Goal: Task Accomplishment & Management: Complete application form

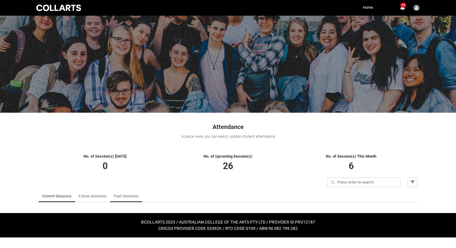
click at [129, 194] on link "Past Sessions" at bounding box center [126, 196] width 25 height 12
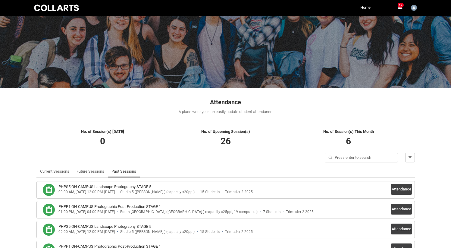
scroll to position [48, 0]
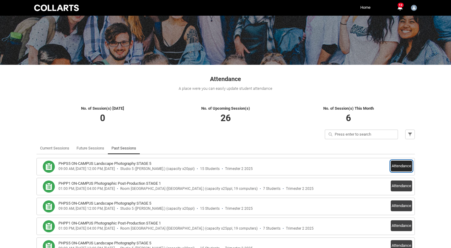
click at [408, 165] on button "Attendance" at bounding box center [401, 166] width 21 height 11
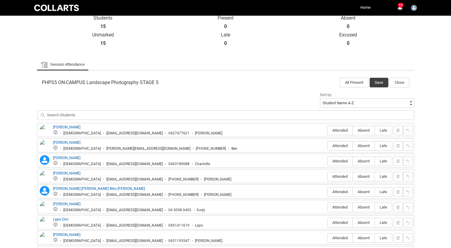
scroll to position [154, 0]
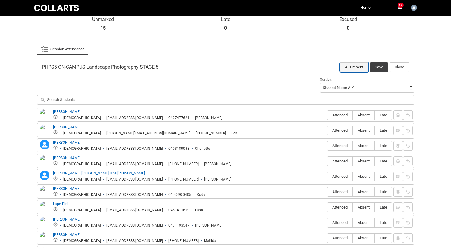
click at [350, 67] on button "All Present" at bounding box center [354, 67] width 29 height 10
radio input "true"
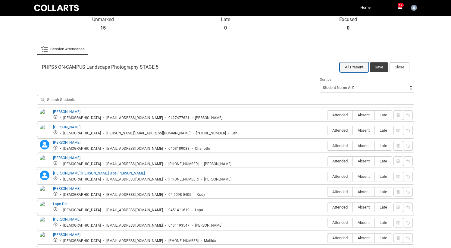
radio input "true"
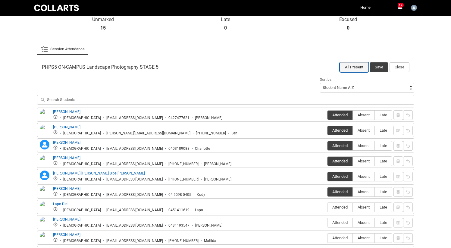
radio input "true"
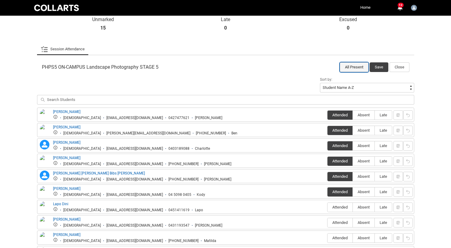
radio input "true"
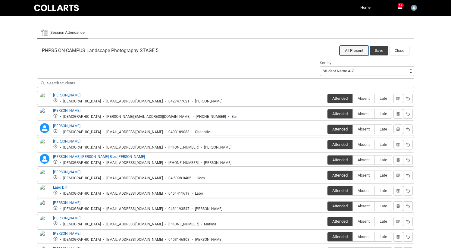
scroll to position [172, 0]
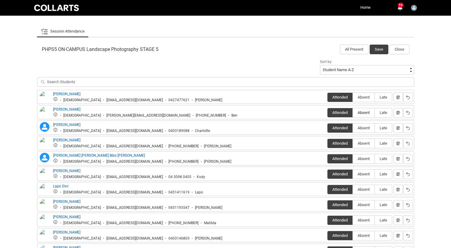
click at [365, 114] on span "Absent" at bounding box center [364, 112] width 22 height 5
click at [353, 113] on input "Absent" at bounding box center [353, 112] width 0 height 0
type lightning-radio-group "Absent"
radio input "true"
click at [360, 128] on span "Absent" at bounding box center [364, 128] width 22 height 5
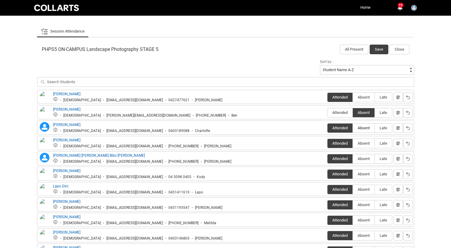
click at [353, 128] on input "Absent" at bounding box center [353, 128] width 0 height 0
type lightning-radio-group "Absent"
radio input "true"
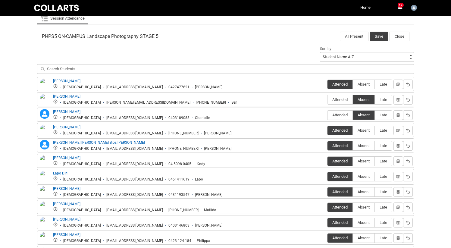
scroll to position [200, 0]
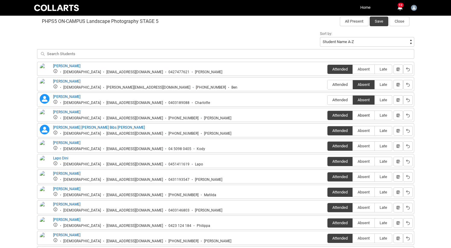
click at [358, 113] on span "Absent" at bounding box center [364, 115] width 22 height 5
click at [353, 115] on input "Absent" at bounding box center [353, 115] width 0 height 0
type lightning-radio-group "Absent"
radio input "true"
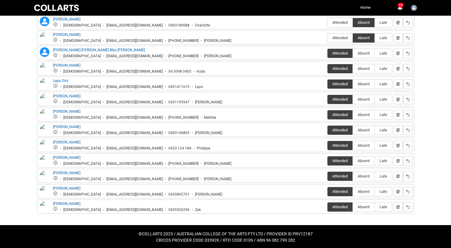
scroll to position [279, 0]
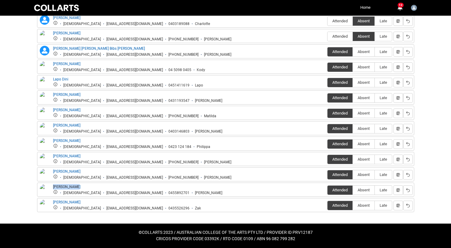
drag, startPoint x: 60, startPoint y: 186, endPoint x: 168, endPoint y: 1, distance: 214.4
click at [208, 188] on div "[PERSON_NAME] [DEMOGRAPHIC_DATA] [EMAIL_ADDRESS][DOMAIN_NAME] 0455892701 [PERSO…" at bounding box center [226, 189] width 374 height 11
click at [359, 193] on label "Absent" at bounding box center [364, 190] width 22 height 9
click at [353, 190] on input "Absent" at bounding box center [353, 190] width 0 height 0
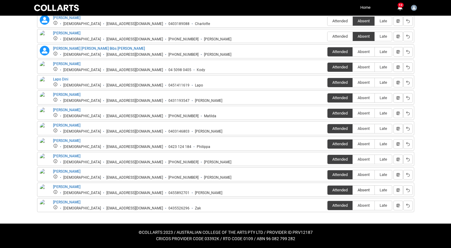
type lightning-radio-group "Absent"
radio input "true"
click at [359, 176] on span "Absent" at bounding box center [364, 174] width 22 height 5
click at [353, 175] on input "Absent" at bounding box center [353, 174] width 0 height 0
type lightning-radio-group "Absent"
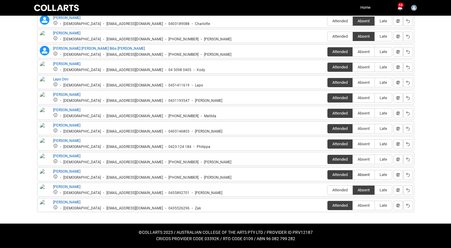
radio input "true"
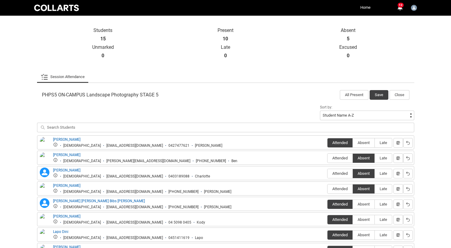
scroll to position [184, 0]
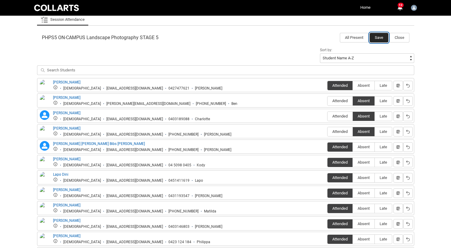
click at [381, 35] on button "Save" at bounding box center [379, 38] width 19 height 10
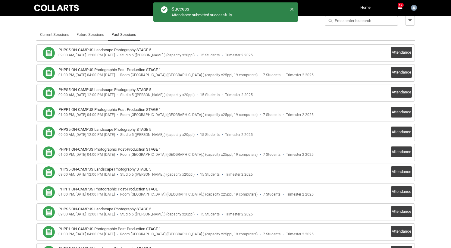
scroll to position [138, 0]
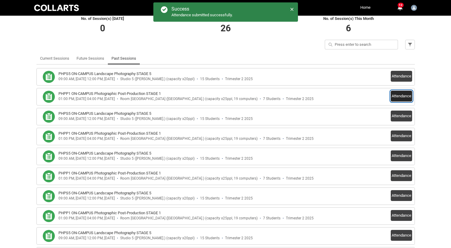
click at [395, 99] on button "Attendance" at bounding box center [401, 96] width 21 height 11
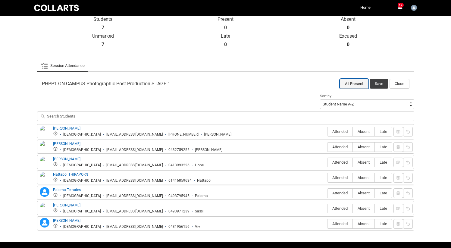
click at [349, 83] on button "All Present" at bounding box center [354, 84] width 29 height 10
radio input "true"
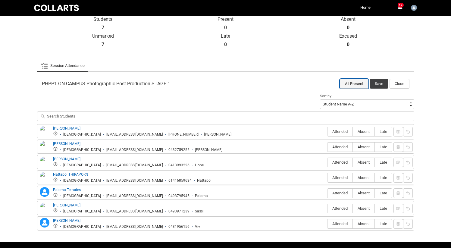
radio input "true"
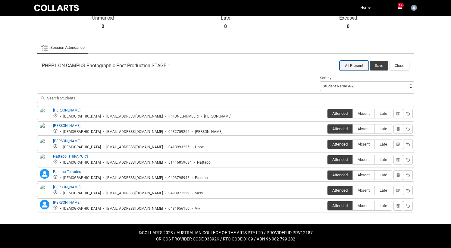
scroll to position [156, 0]
click at [356, 172] on label "Absent" at bounding box center [364, 174] width 22 height 9
click at [353, 174] on input "Absent" at bounding box center [353, 174] width 0 height 0
type lightning-radio-group "Absent"
radio input "true"
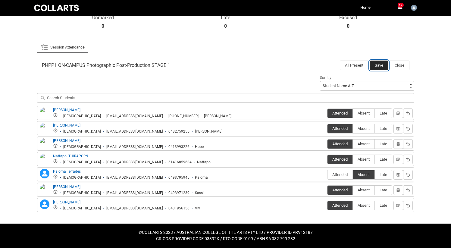
click at [374, 65] on button "Save" at bounding box center [379, 66] width 19 height 10
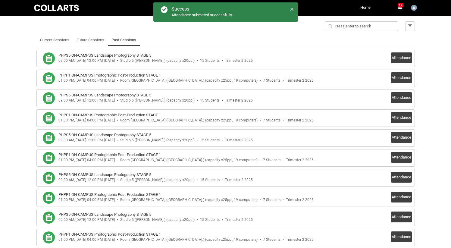
scroll to position [161, 0]
